Goal: Check status

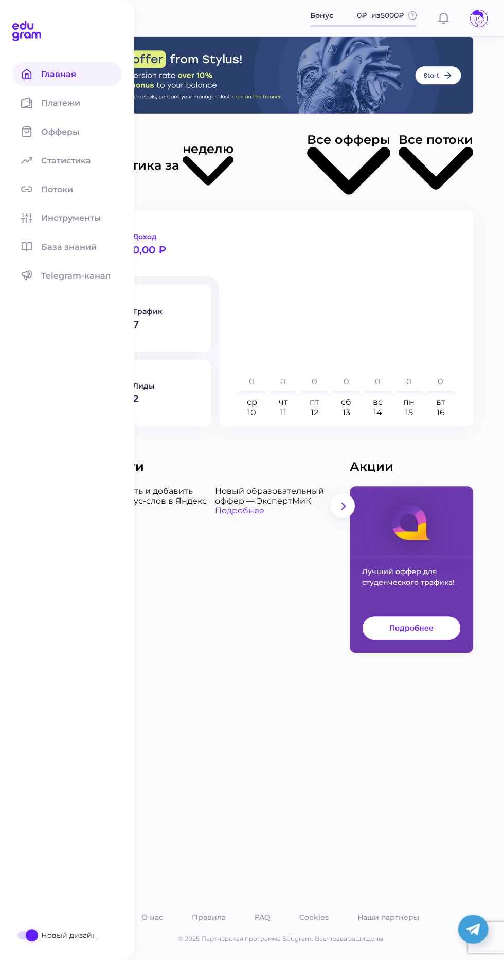
click at [310, 714] on div "Статистика за неделю Все офферы Все потоки Доход 0,00 ₽ Трафик 7 Лиды 2 ср 10 ч…" at bounding box center [280, 498] width 447 height 923
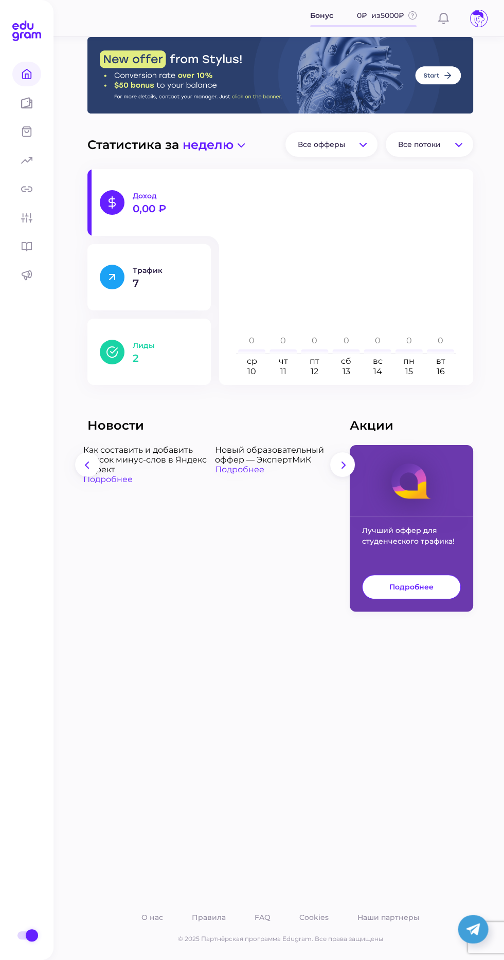
click at [173, 351] on div "Лиды 2" at bounding box center [166, 352] width 66 height 23
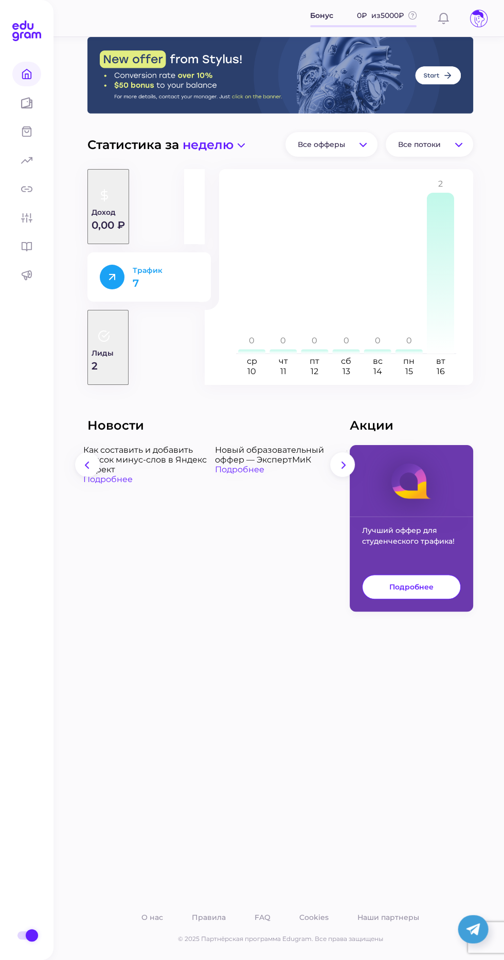
click at [192, 285] on p "7" at bounding box center [166, 283] width 66 height 10
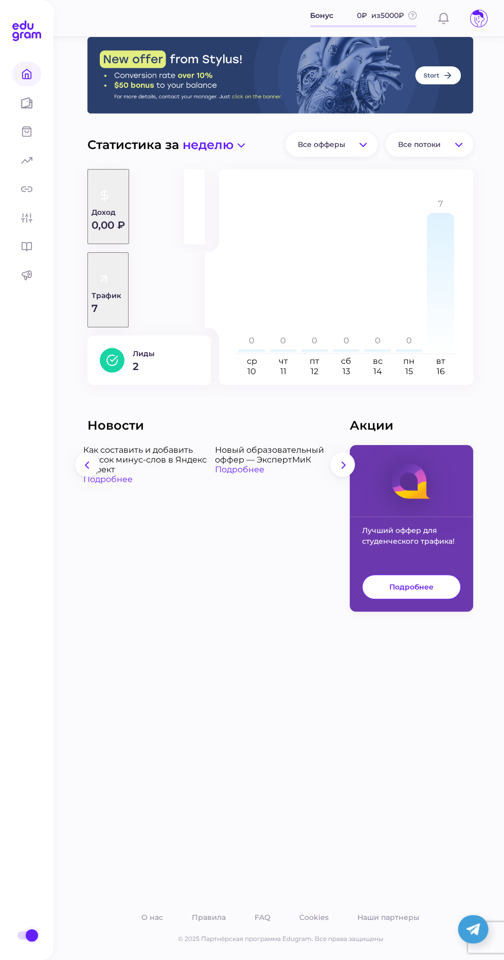
click at [295, 673] on div "Статистика за неделю Все офферы Все потоки Доход 0,00 ₽ Трафик 7 Лиды 2 ср 10 ч…" at bounding box center [280, 498] width 447 height 923
click at [129, 227] on button "Доход 0,00 ₽" at bounding box center [108, 206] width 42 height 75
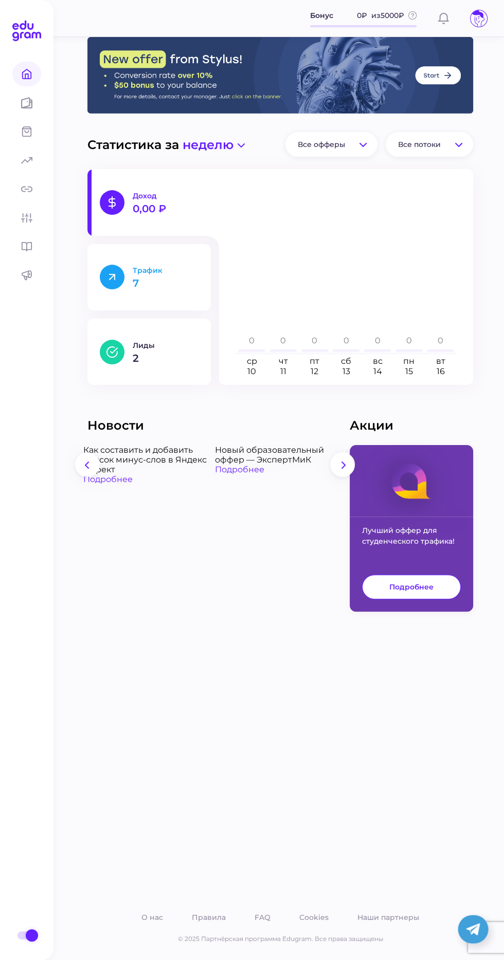
click at [172, 292] on button "Трафик 7" at bounding box center [148, 277] width 123 height 66
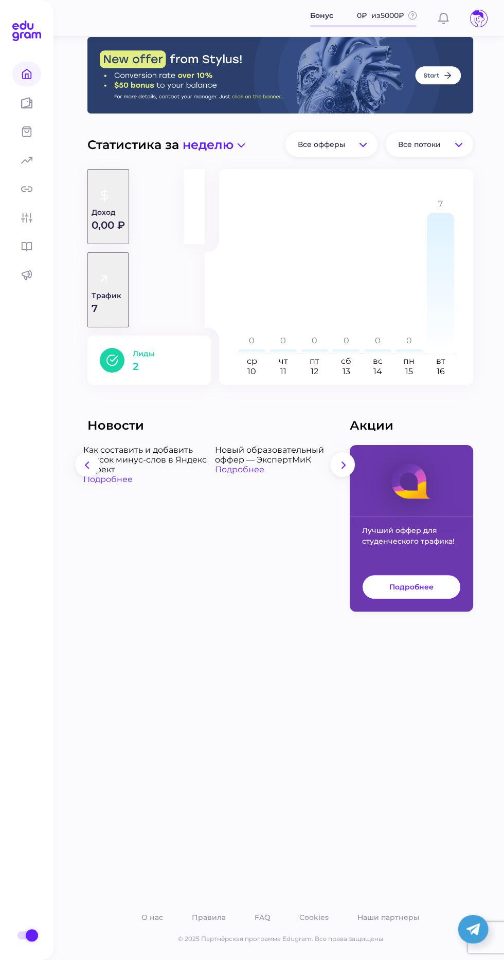
click at [166, 349] on p "Лиды" at bounding box center [166, 353] width 66 height 9
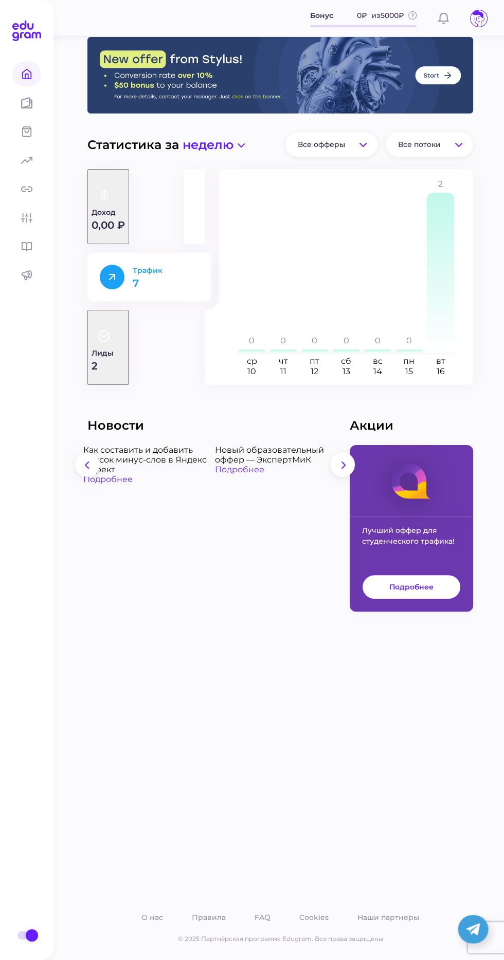
click at [204, 287] on button "Трафик 7" at bounding box center [148, 276] width 123 height 49
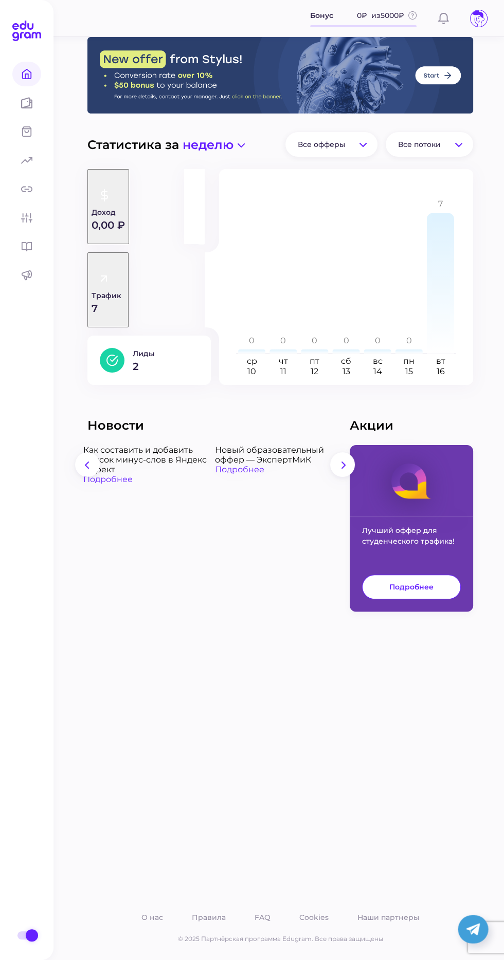
click at [302, 742] on div "Статистика за неделю Все офферы Все потоки Доход 0,00 ₽ Трафик 7 Лиды 2 ср 10 ч…" at bounding box center [280, 498] width 447 height 923
